Goal: Task Accomplishment & Management: Complete application form

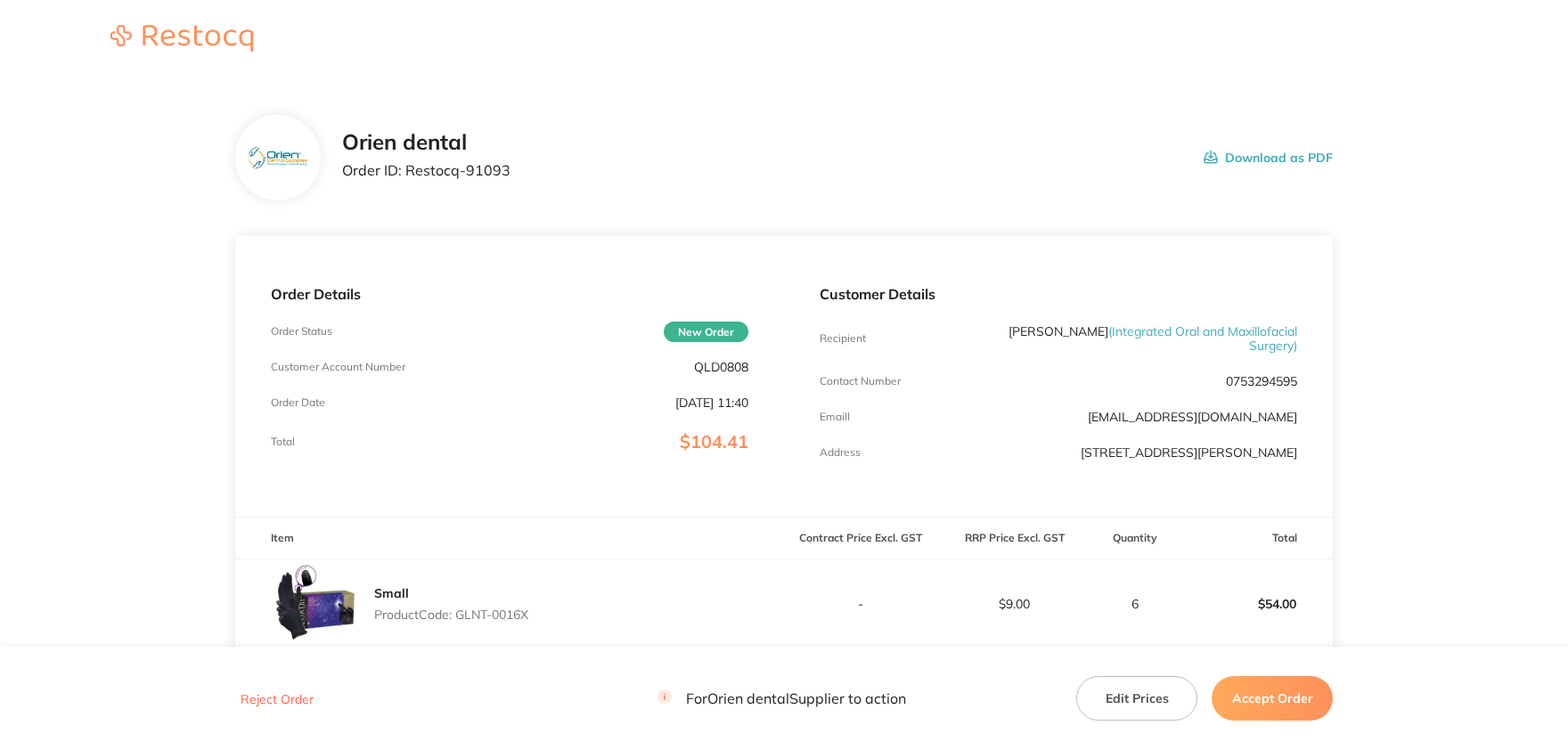
click at [734, 360] on p "QLD0808" at bounding box center [721, 367] width 55 height 15
copy p "QLD0808"
click at [517, 171] on div "Orien dental Order ID: Restocq- 91093 Download as PDF" at bounding box center [837, 157] width 990 height 56
drag, startPoint x: 507, startPoint y: 170, endPoint x: 403, endPoint y: 169, distance: 104.0
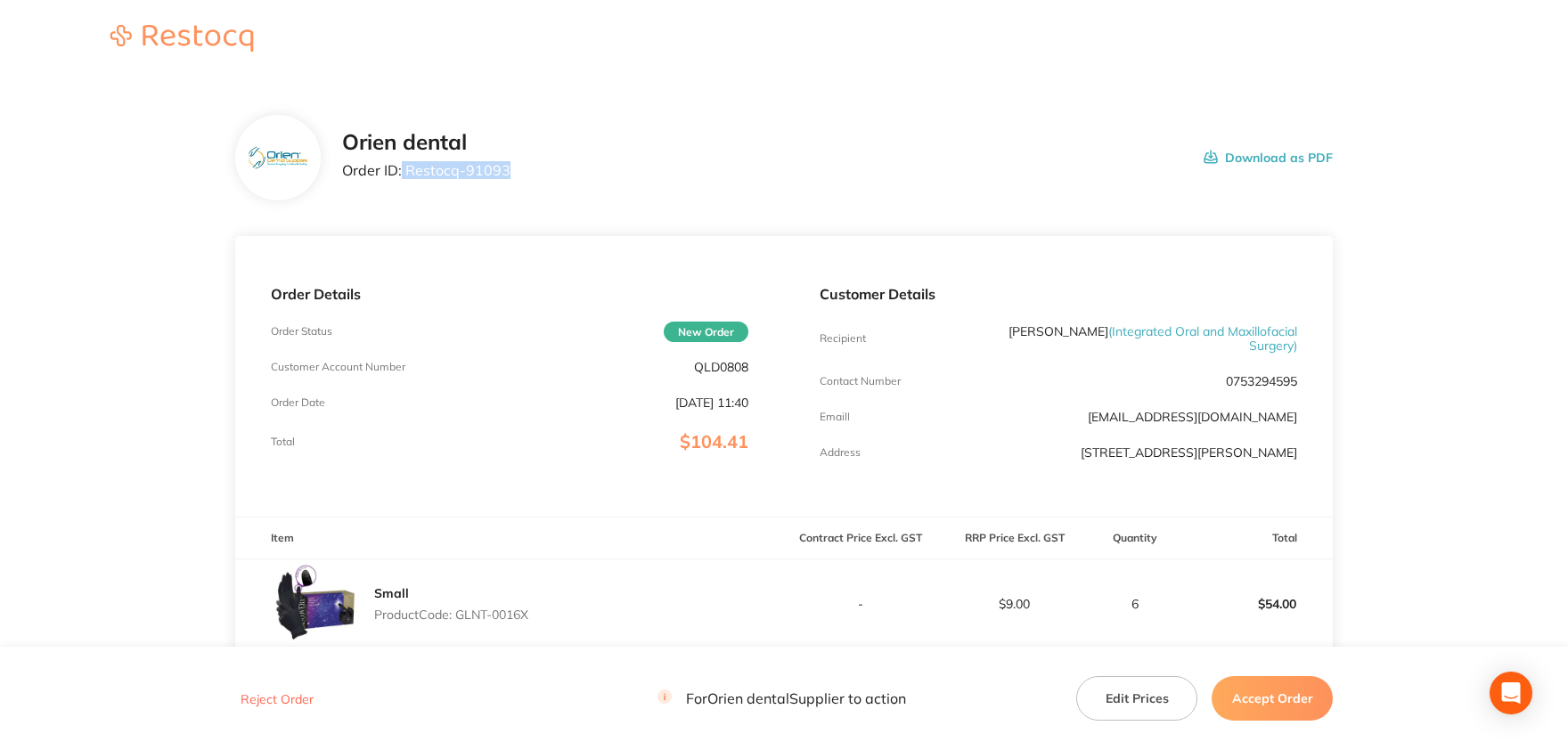
click at [403, 169] on div "Orien dental Order ID: Restocq- 91093 Download as PDF" at bounding box center [837, 157] width 990 height 56
copy p "Restocq- 91093"
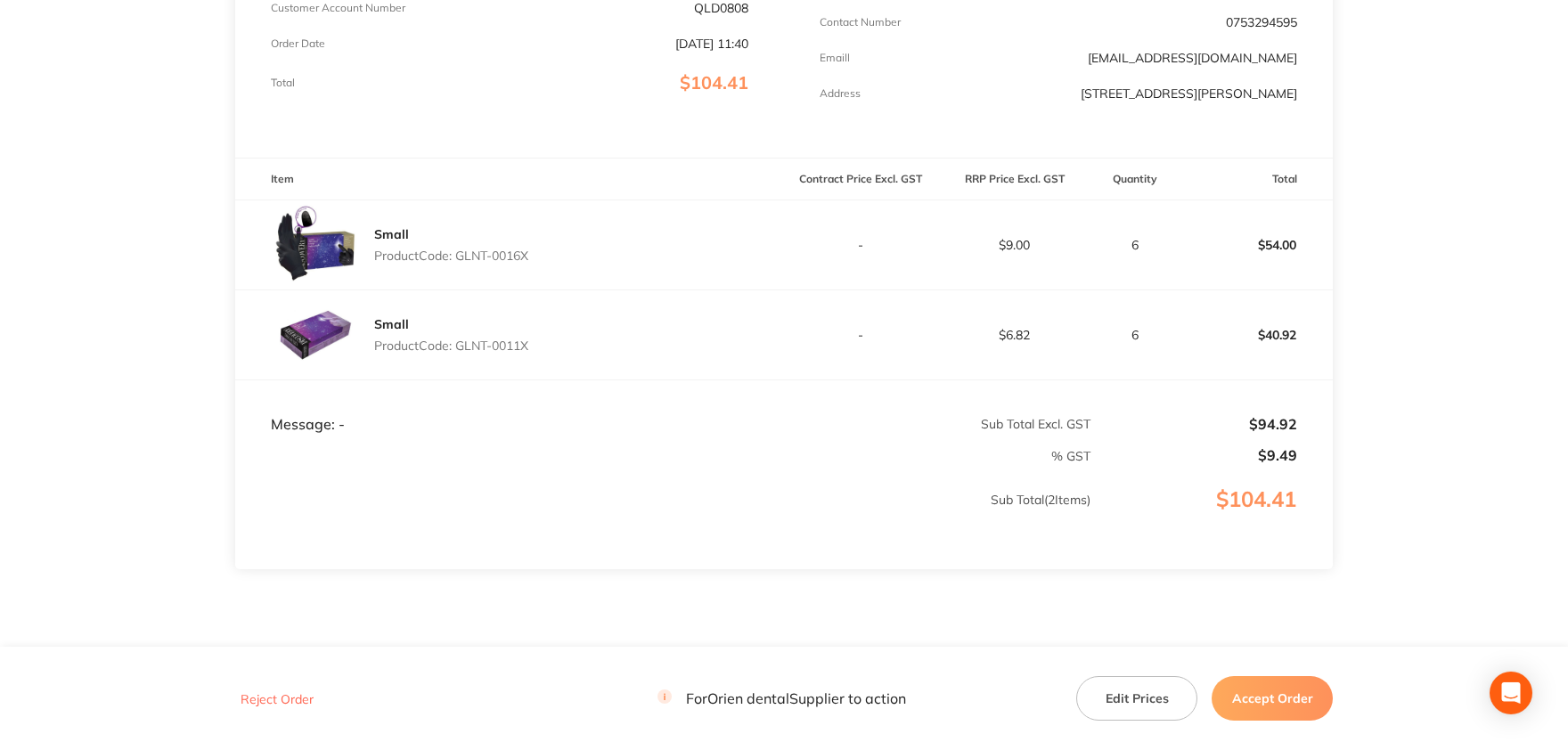
scroll to position [392, 0]
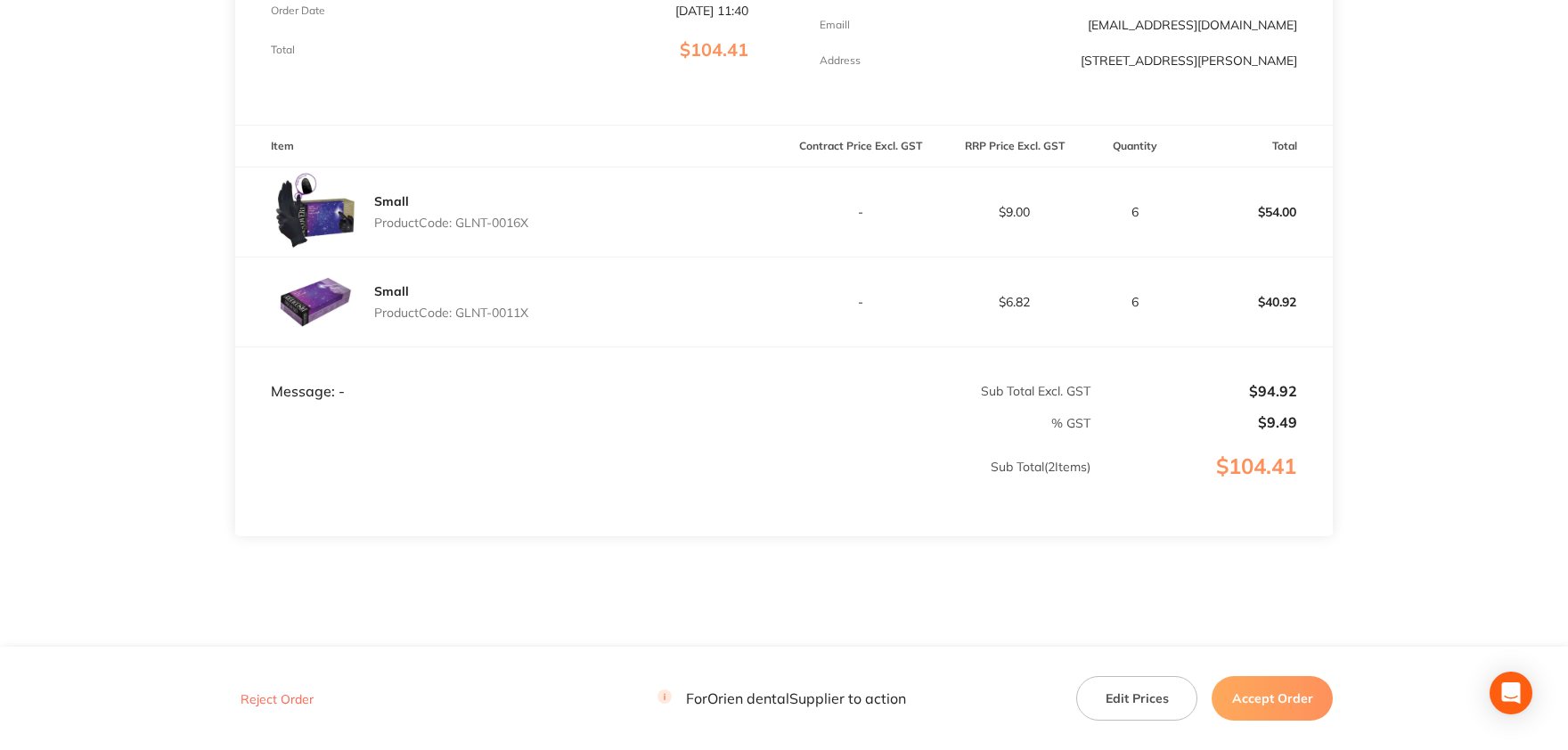
drag, startPoint x: 536, startPoint y: 219, endPoint x: 462, endPoint y: 219, distance: 74.0
click at [462, 219] on div "Small Product Code: GLNT-0016X" at bounding box center [509, 212] width 548 height 89
copy p "GLNT-0016X"
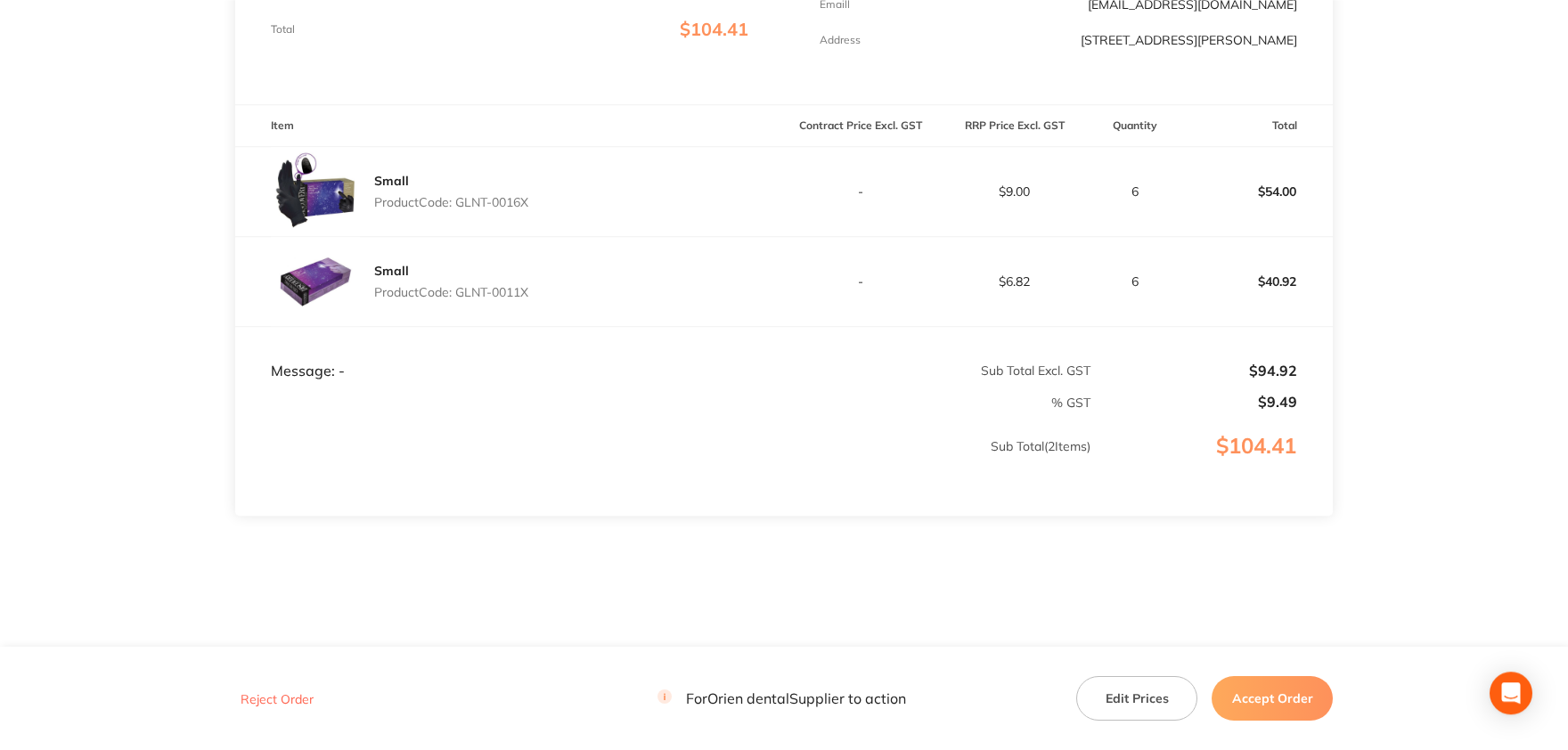
scroll to position [421, 0]
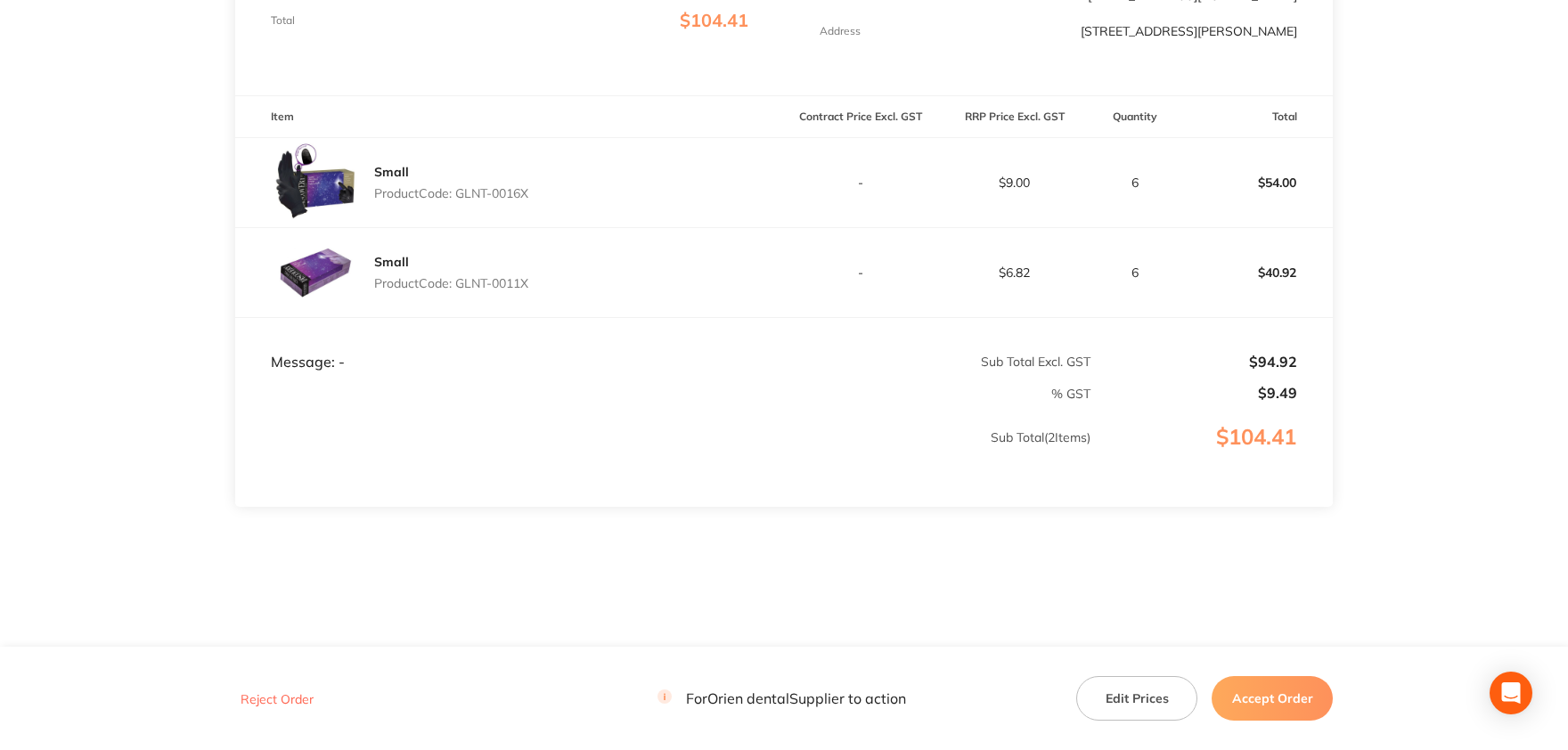
drag, startPoint x: 535, startPoint y: 309, endPoint x: 460, endPoint y: 277, distance: 81.5
click at [459, 277] on div "Small Product Code: GLNT-0011X" at bounding box center [509, 272] width 548 height 89
copy p "GLNT-0011X"
click at [1289, 691] on button "Accept Order" at bounding box center [1272, 698] width 121 height 45
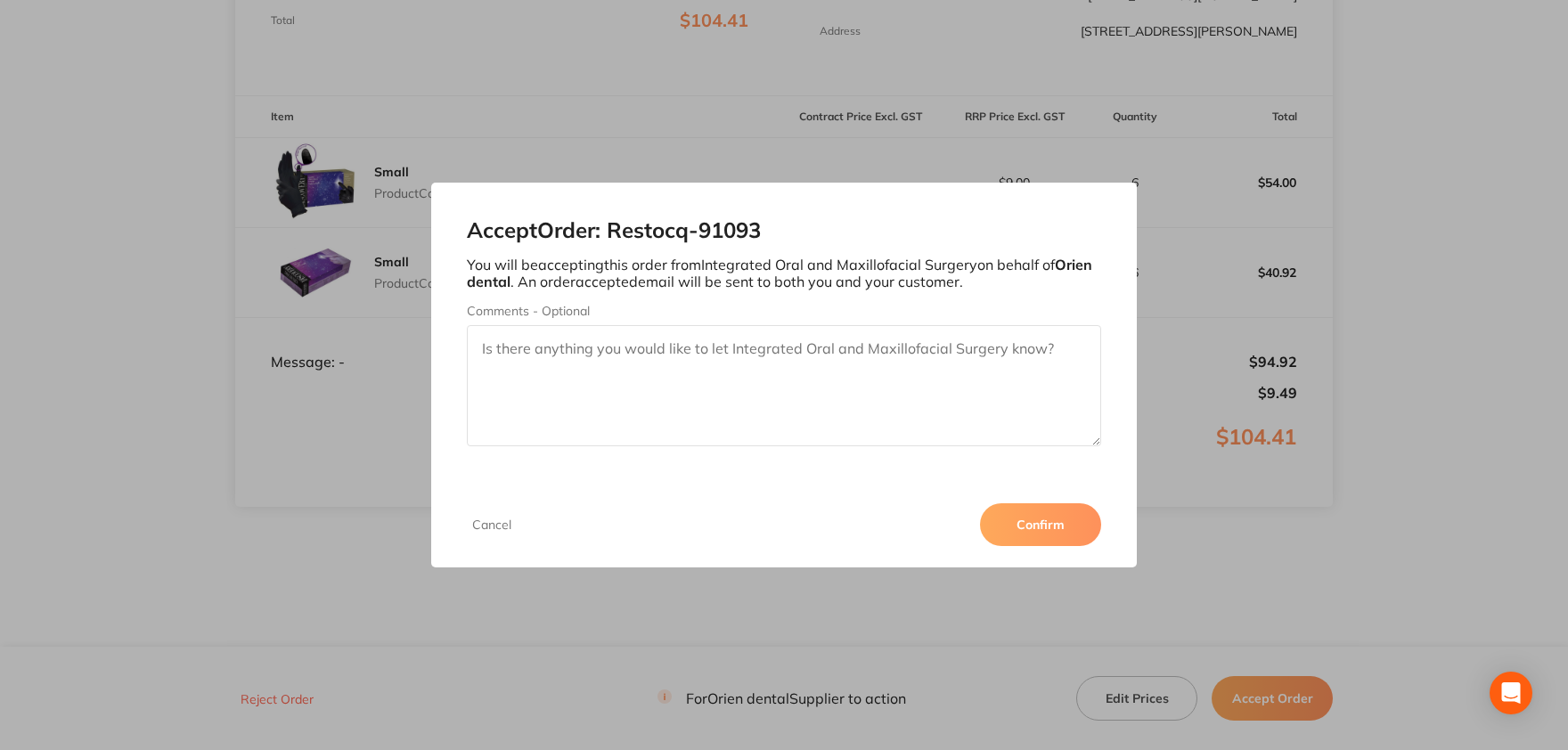
click at [1035, 519] on button "Confirm" at bounding box center [1040, 525] width 121 height 43
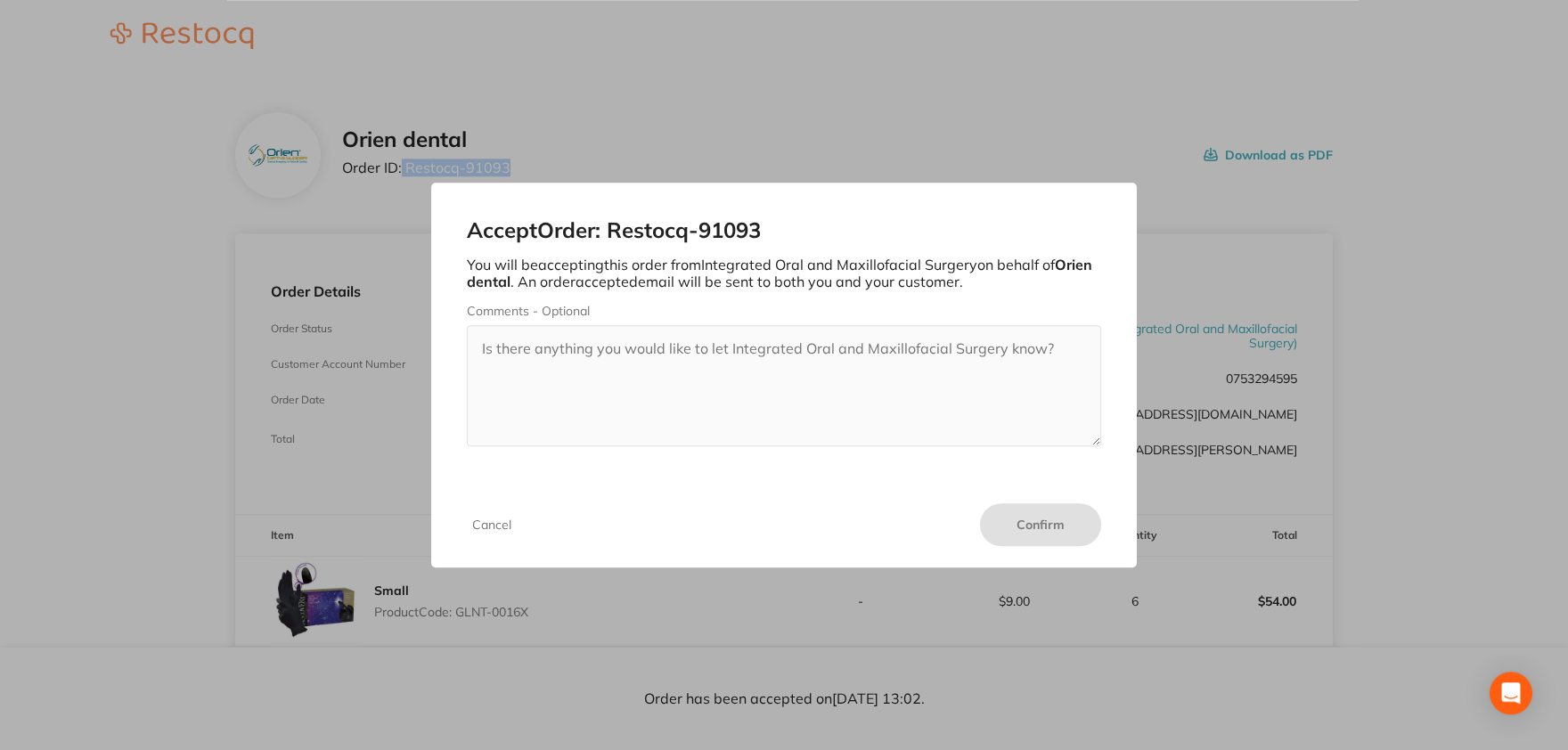
scroll to position [0, 0]
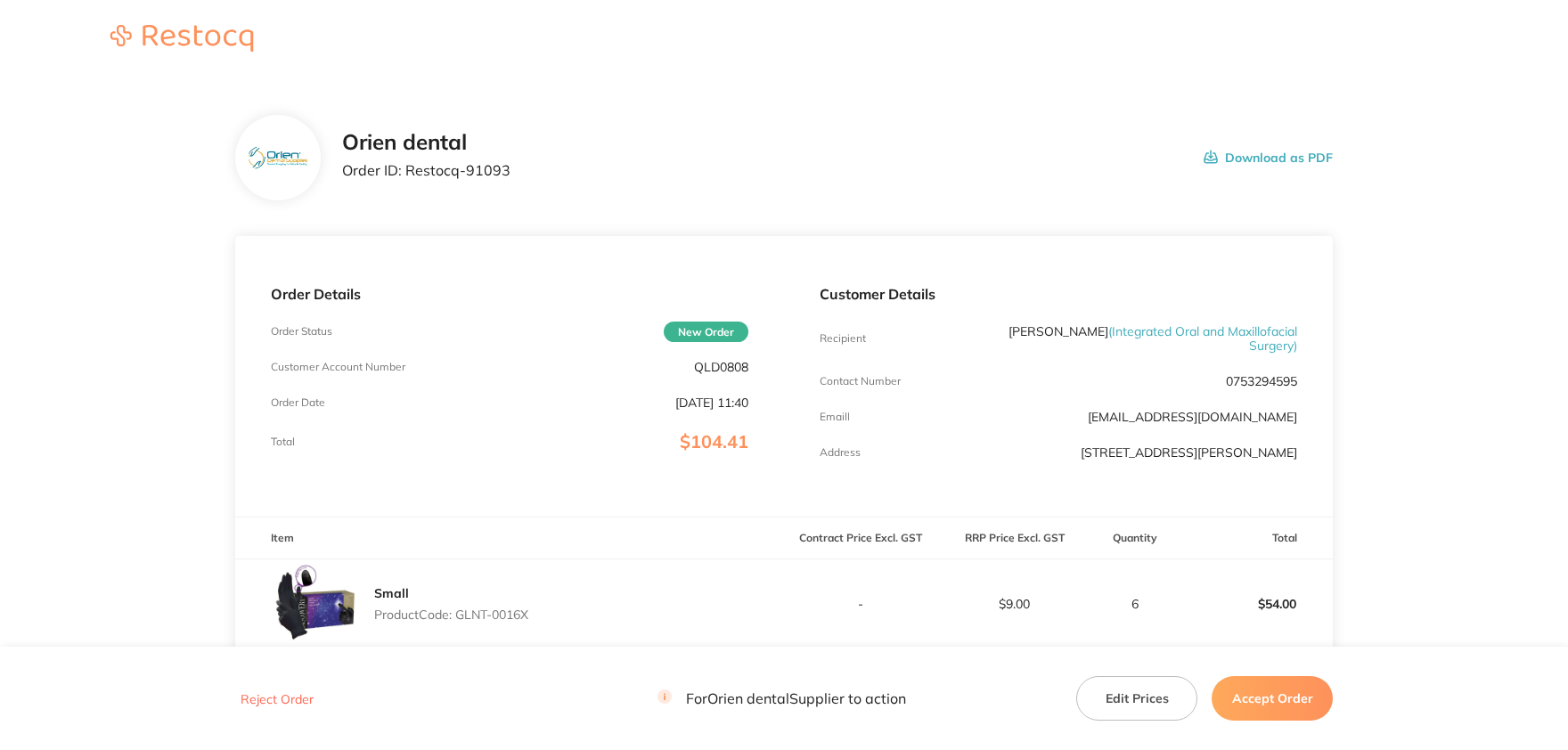
click at [1254, 699] on button "Accept Order" at bounding box center [1272, 698] width 121 height 45
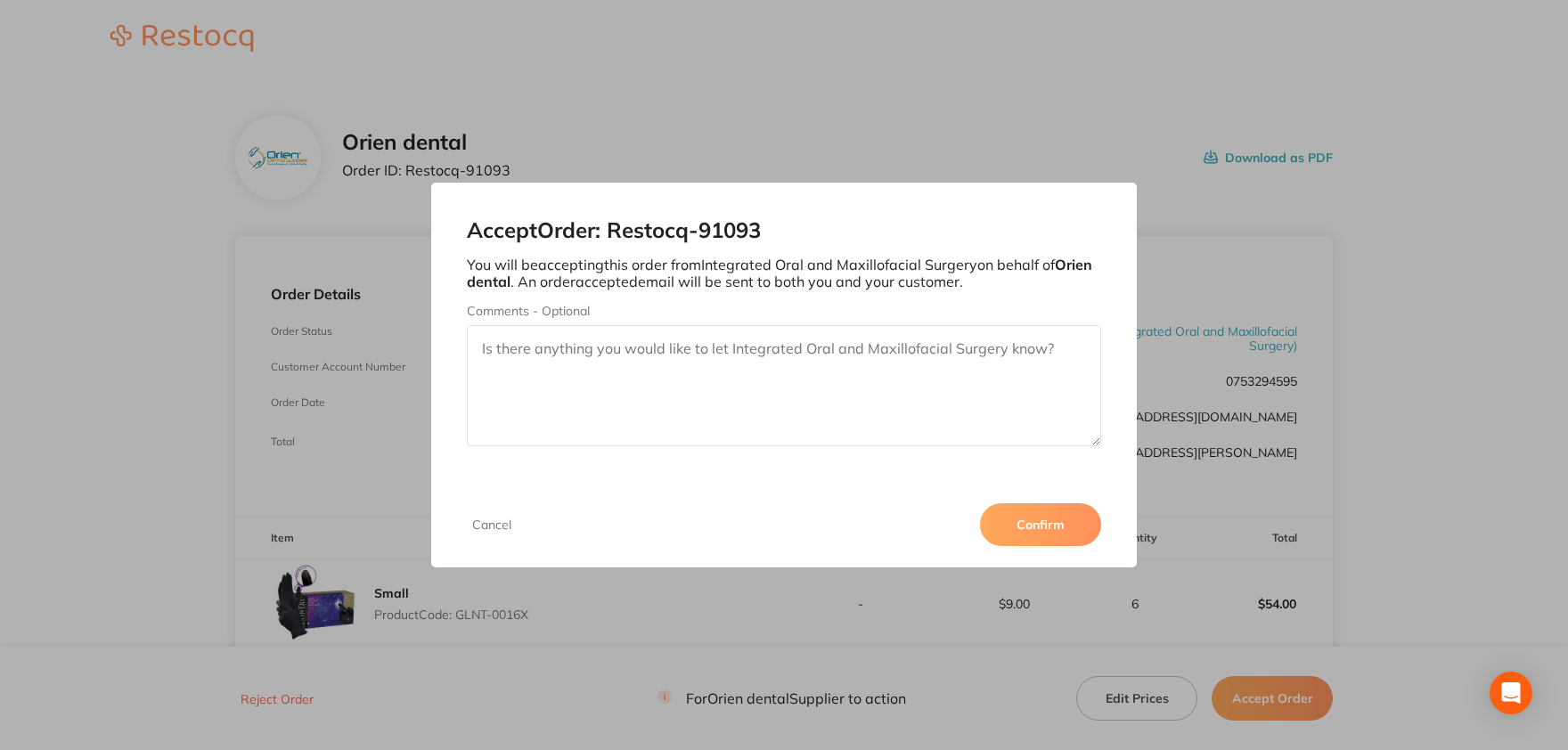
click at [1032, 527] on button "Confirm" at bounding box center [1040, 525] width 121 height 43
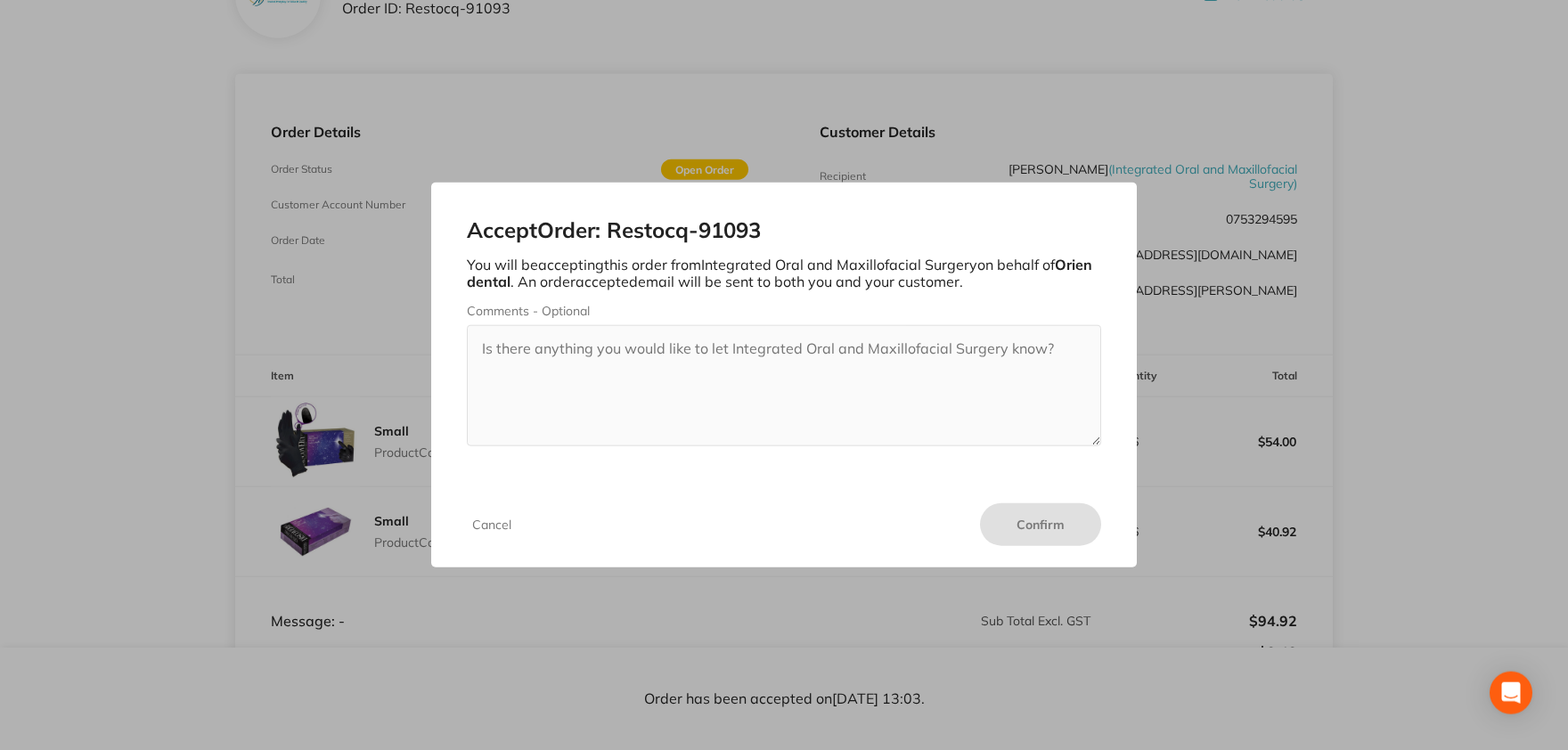
scroll to position [196, 0]
